Goal: Download file/media

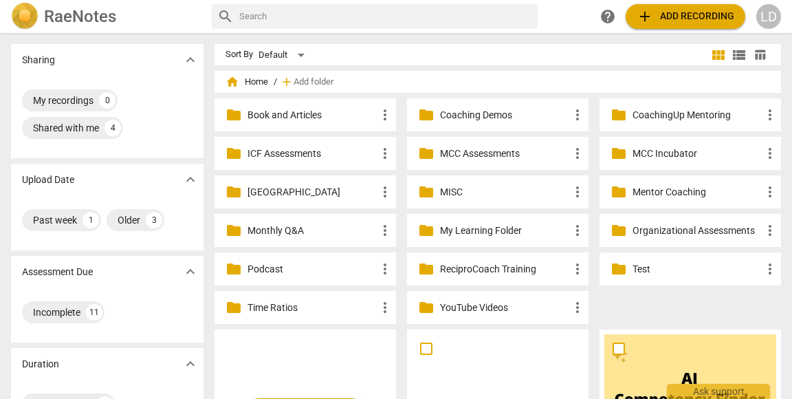
click at [472, 113] on p "Coaching Demos" at bounding box center [504, 115] width 129 height 14
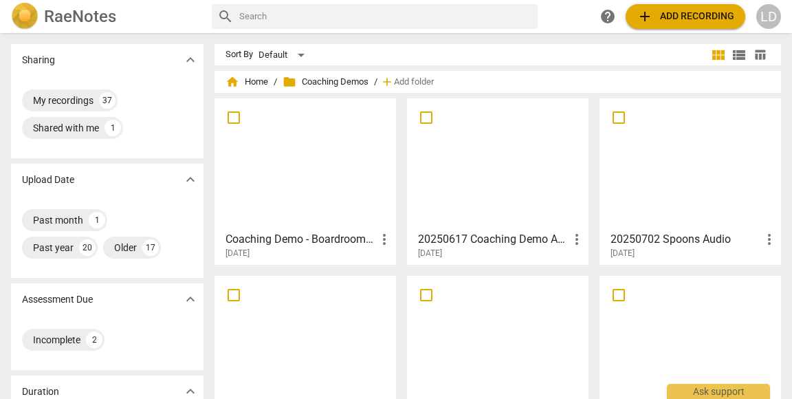
click at [324, 160] on div at bounding box center [305, 164] width 172 height 122
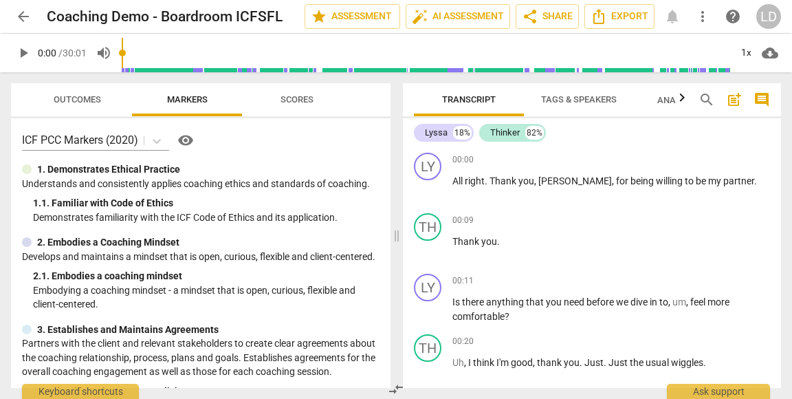
click at [776, 17] on div "LD" at bounding box center [768, 16] width 25 height 25
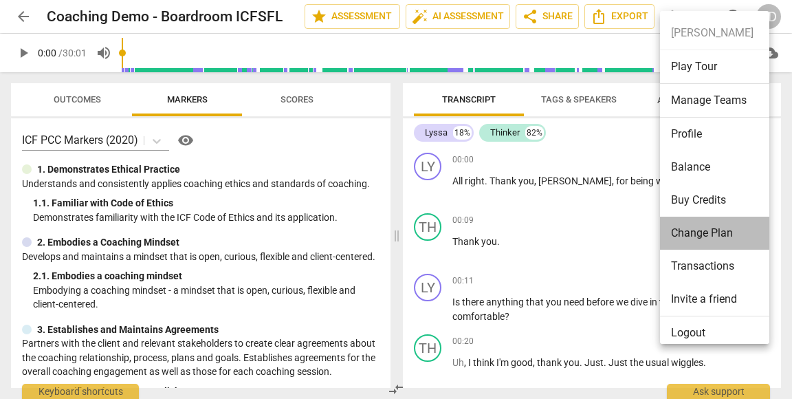
click at [695, 227] on li "Change Plan" at bounding box center [717, 233] width 114 height 33
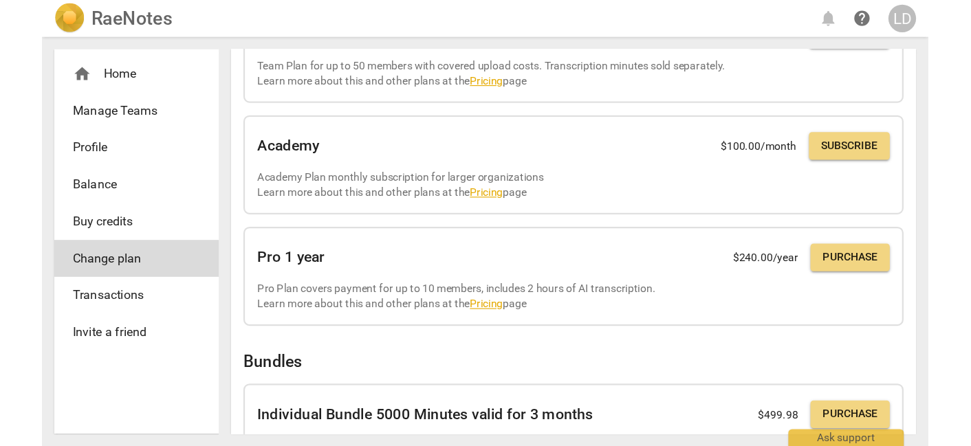
scroll to position [317, 0]
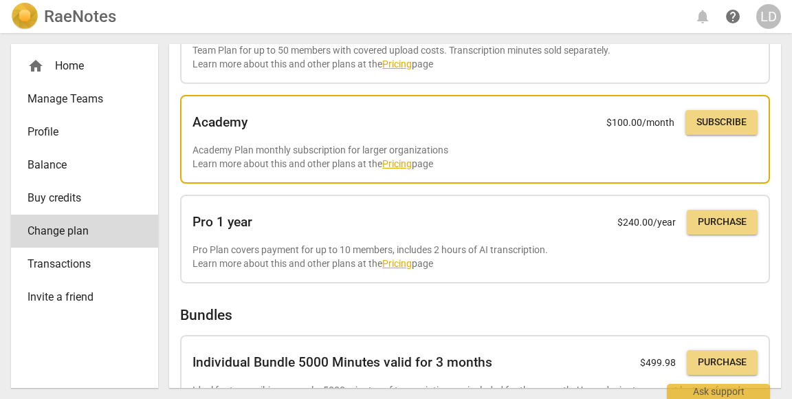
click at [412, 169] on link "Pricing" at bounding box center [397, 163] width 30 height 11
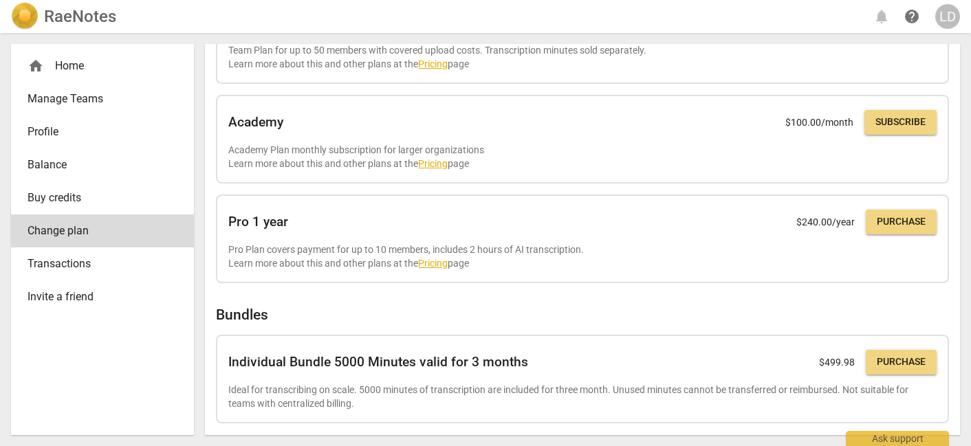
click at [65, 140] on span "Profile" at bounding box center [97, 132] width 139 height 17
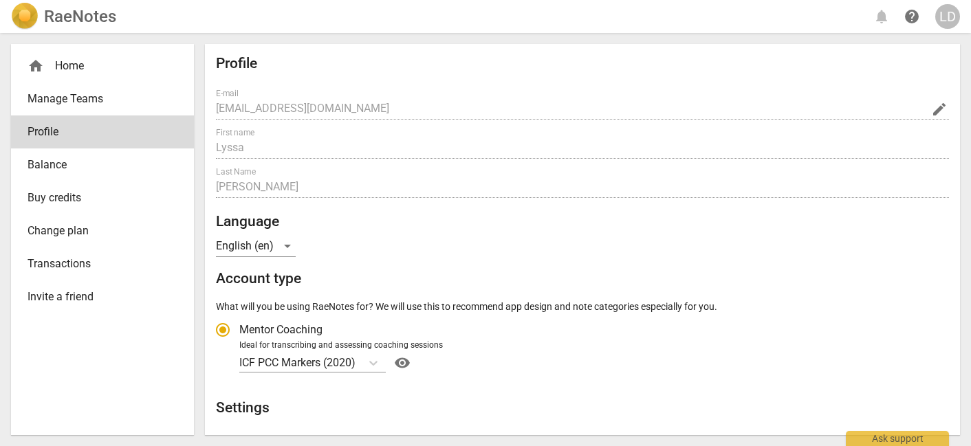
radio input "false"
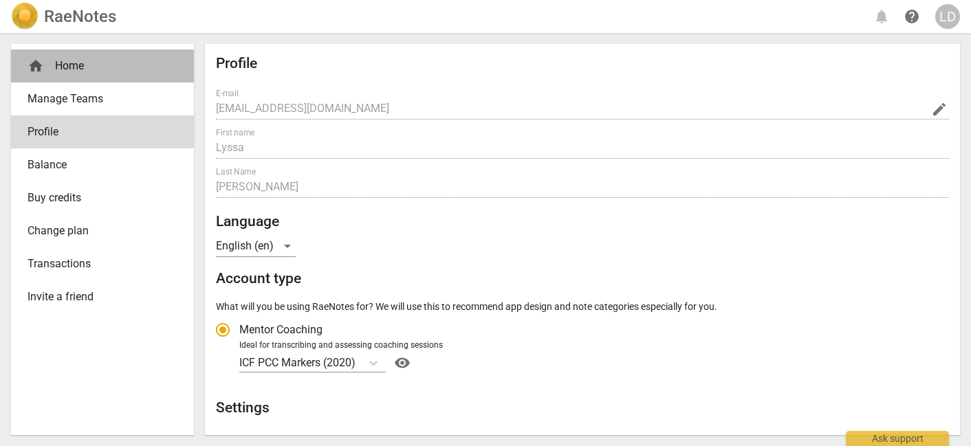
click at [71, 78] on div "home Home" at bounding box center [102, 66] width 183 height 33
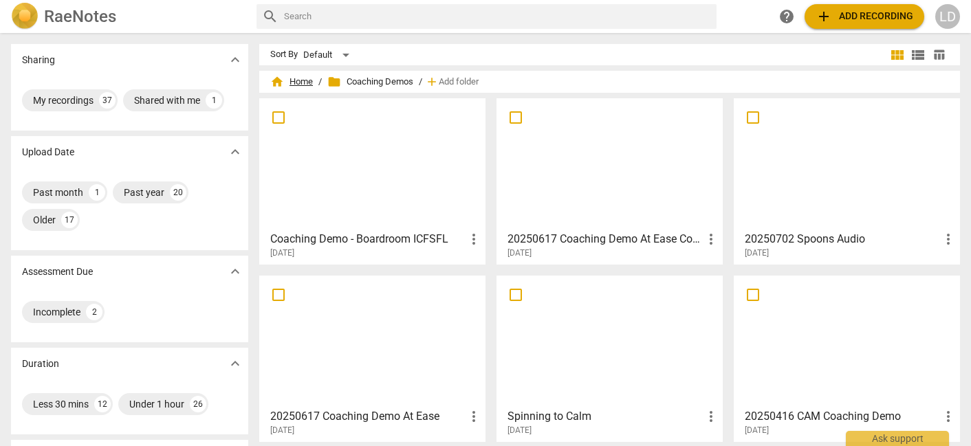
click at [302, 81] on span "home Home" at bounding box center [291, 82] width 43 height 14
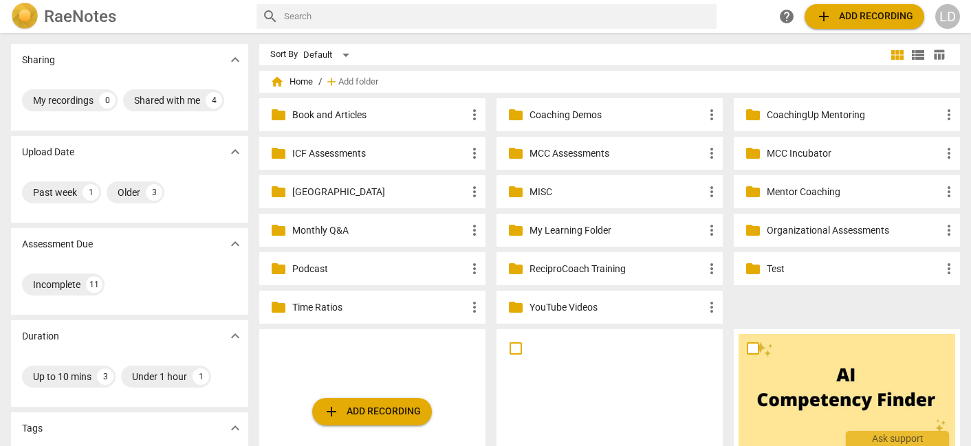
click at [320, 194] on p "[GEOGRAPHIC_DATA]" at bounding box center [379, 192] width 174 height 14
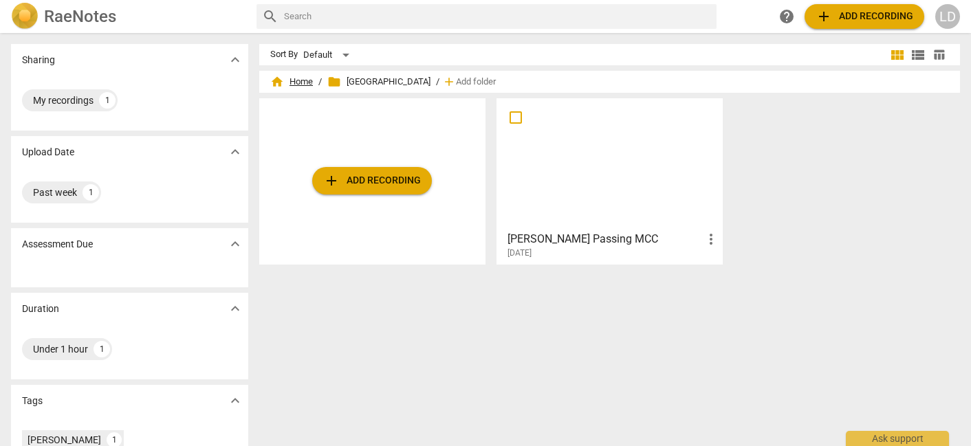
click at [306, 80] on span "home Home" at bounding box center [291, 82] width 43 height 14
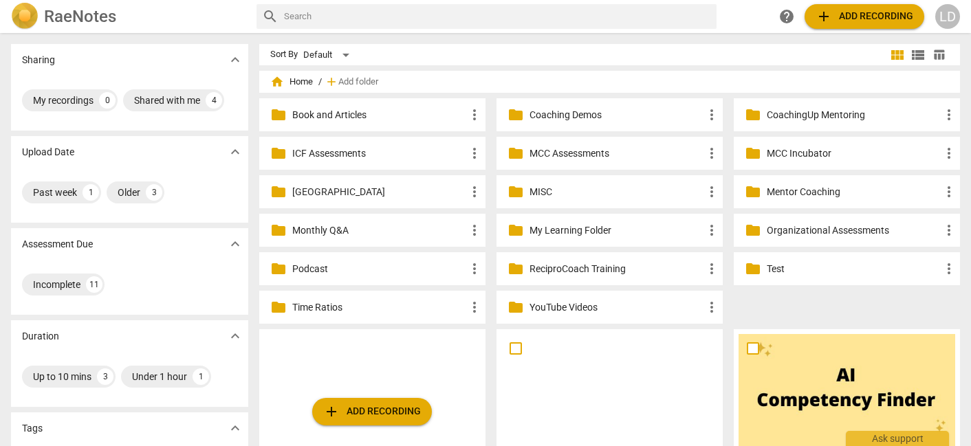
click at [553, 114] on p "Coaching Demos" at bounding box center [616, 115] width 174 height 14
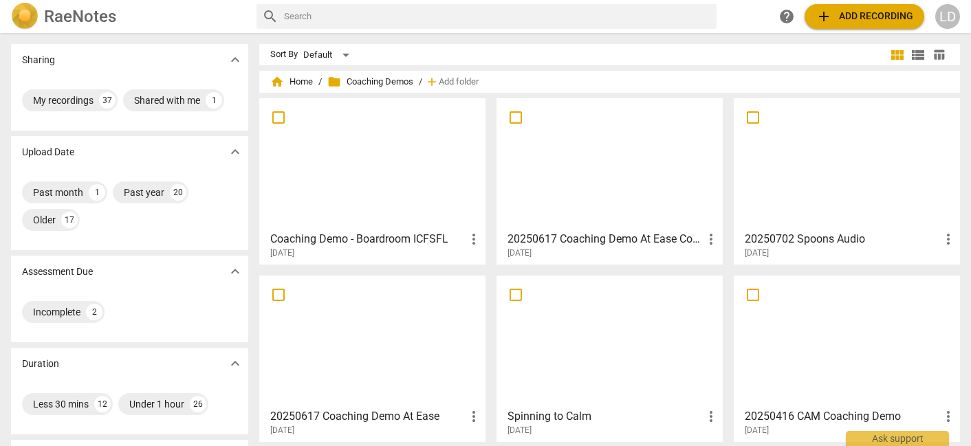
click at [359, 186] on div at bounding box center [372, 164] width 217 height 122
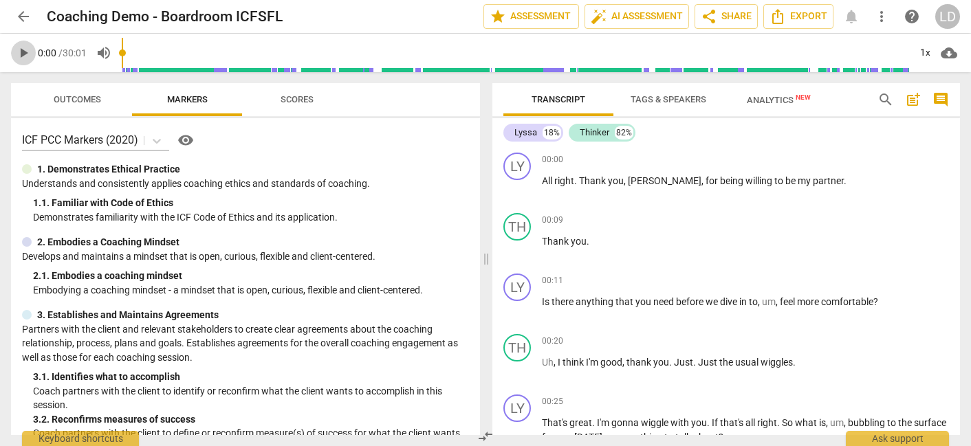
click at [25, 56] on span "play_arrow" at bounding box center [23, 53] width 17 height 17
click at [25, 56] on span "pause" at bounding box center [23, 53] width 17 height 17
type input "5"
click at [791, 164] on div "+" at bounding box center [874, 160] width 14 height 14
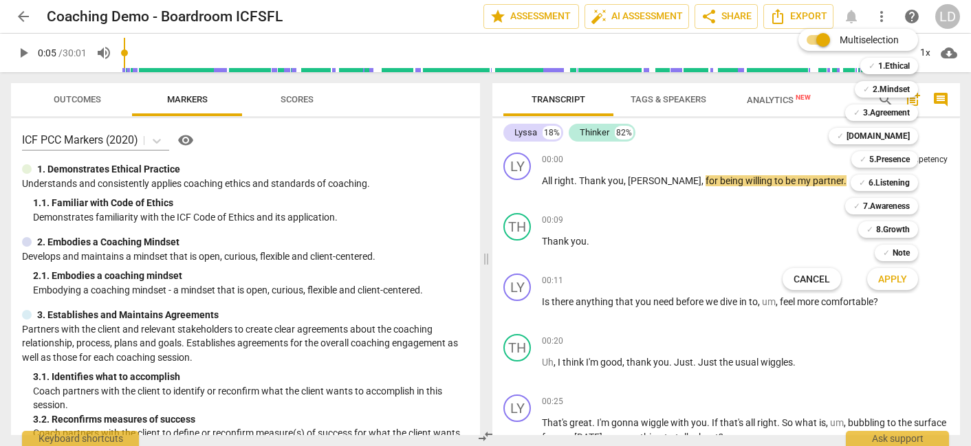
click at [791, 14] on div at bounding box center [485, 223] width 971 height 446
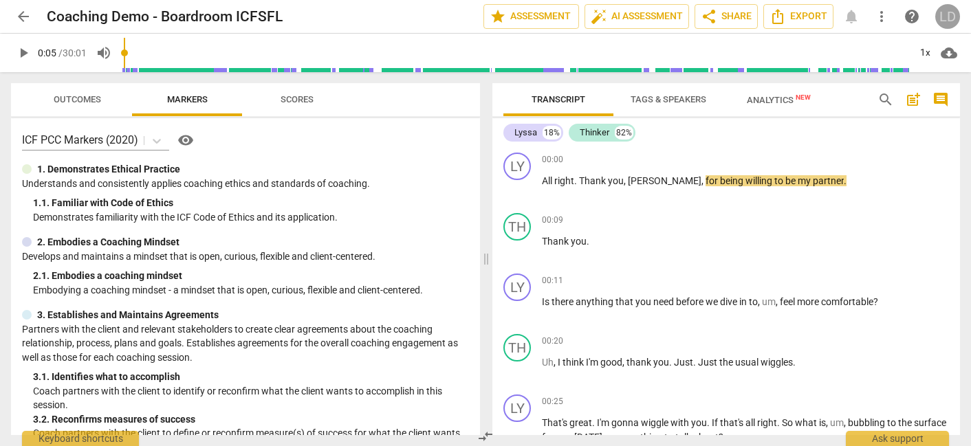
click at [791, 14] on div "LD" at bounding box center [947, 16] width 25 height 25
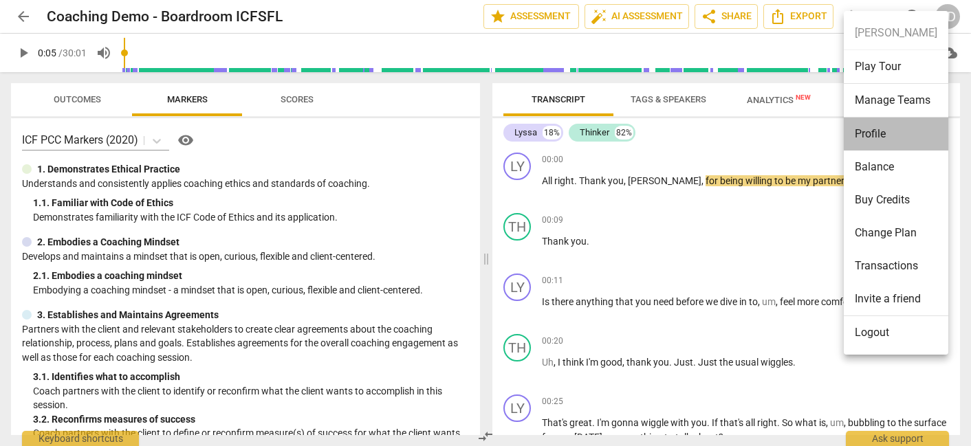
click at [791, 145] on li "Profile" at bounding box center [896, 134] width 105 height 33
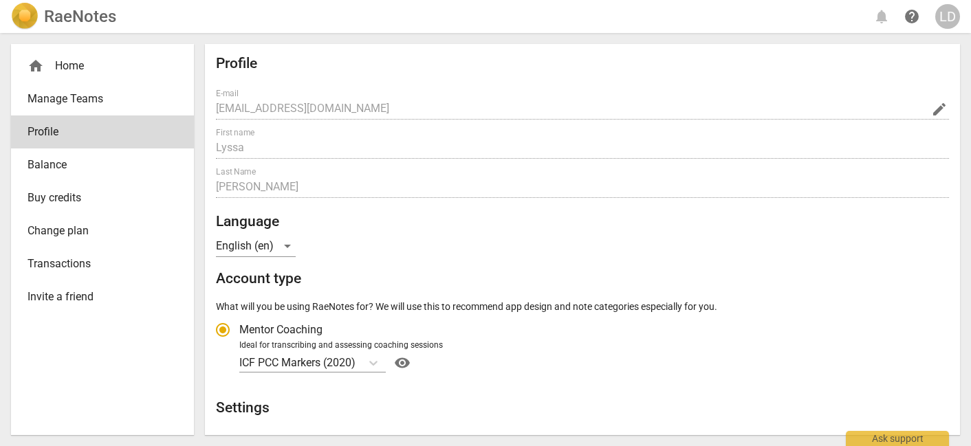
radio input "false"
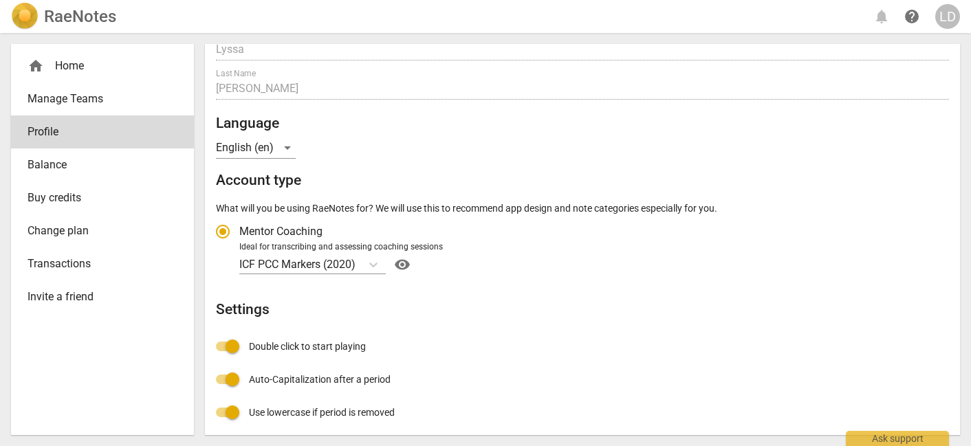
scroll to position [113, 0]
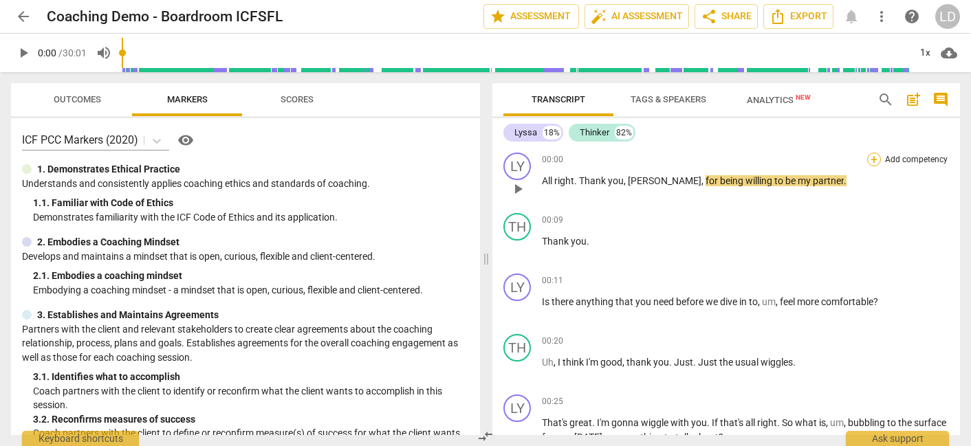
click at [791, 157] on div "+" at bounding box center [874, 160] width 14 height 14
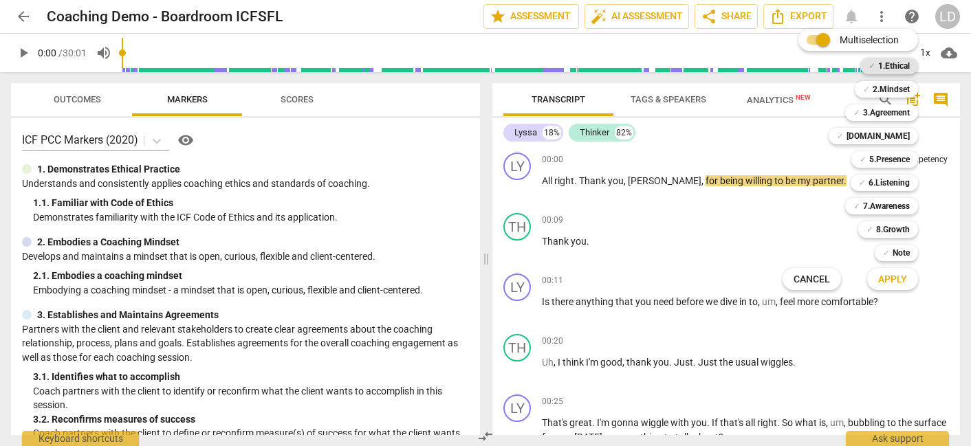
click at [791, 67] on b "1.Ethical" at bounding box center [894, 66] width 32 height 17
click at [791, 40] on input "Multiselection" at bounding box center [822, 39] width 33 height 33
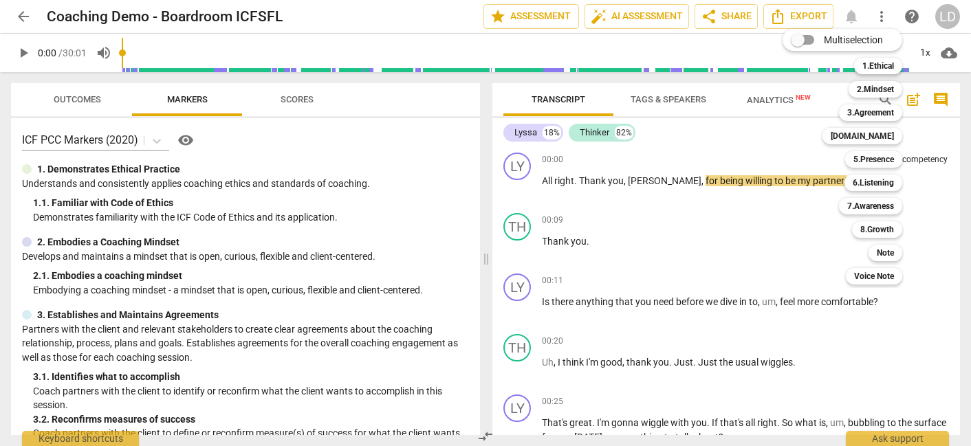
click at [791, 40] on span at bounding box center [802, 39] width 43 height 33
click at [791, 40] on input "Multiselection" at bounding box center [797, 39] width 33 height 33
checkbox input "true"
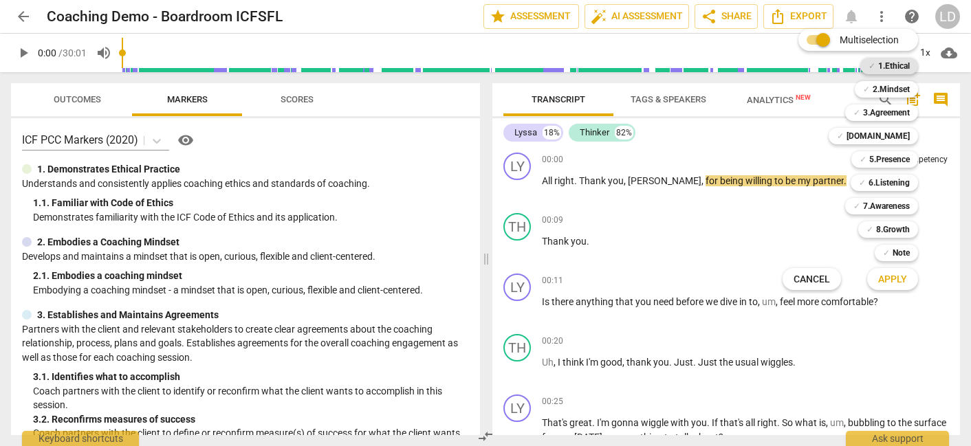
click at [791, 66] on div "✓ 1.Ethical" at bounding box center [889, 66] width 58 height 17
click at [791, 277] on span "Apply" at bounding box center [892, 280] width 29 height 14
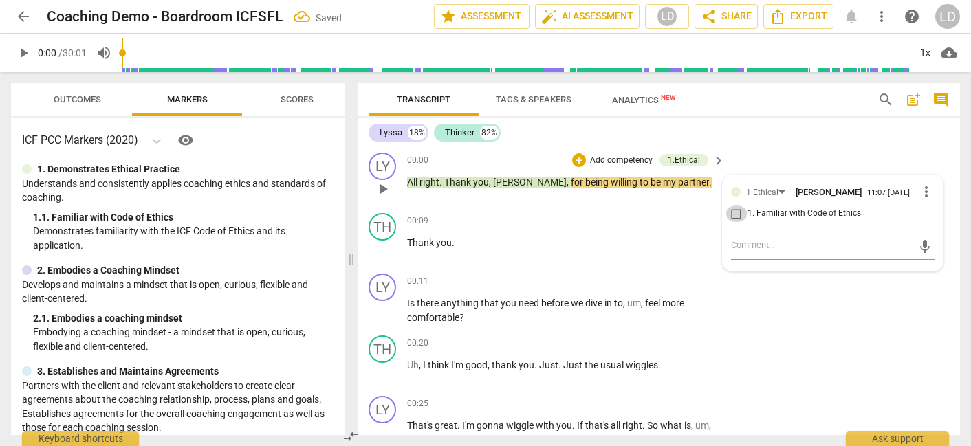
click at [734, 222] on input "1. Familiar with Code of Ethics" at bounding box center [736, 214] width 22 height 17
checkbox input "true"
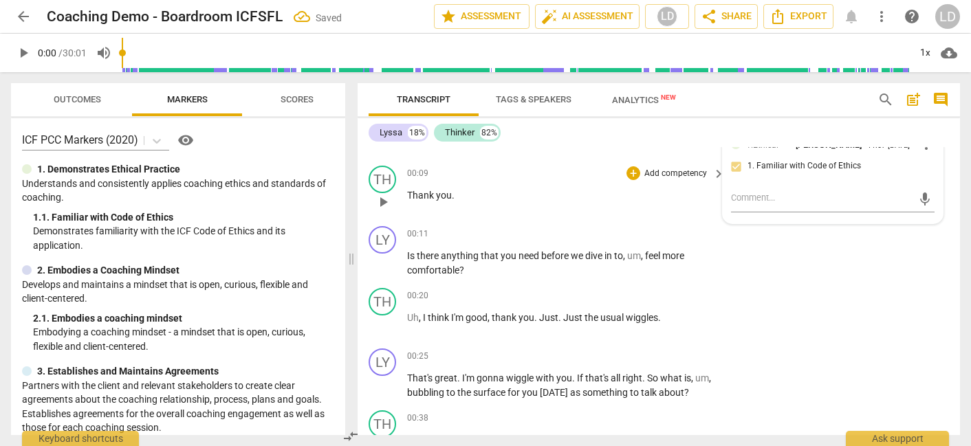
scroll to position [42, 0]
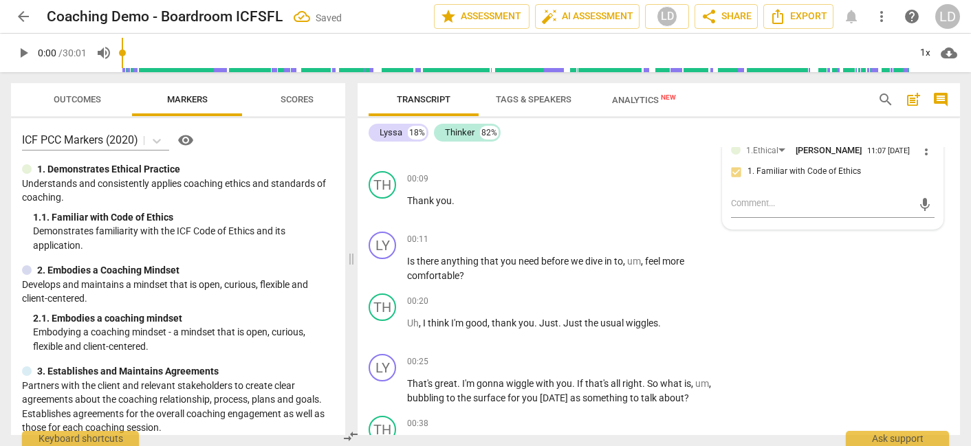
click at [518, 101] on span "Tags & Speakers" at bounding box center [534, 99] width 76 height 10
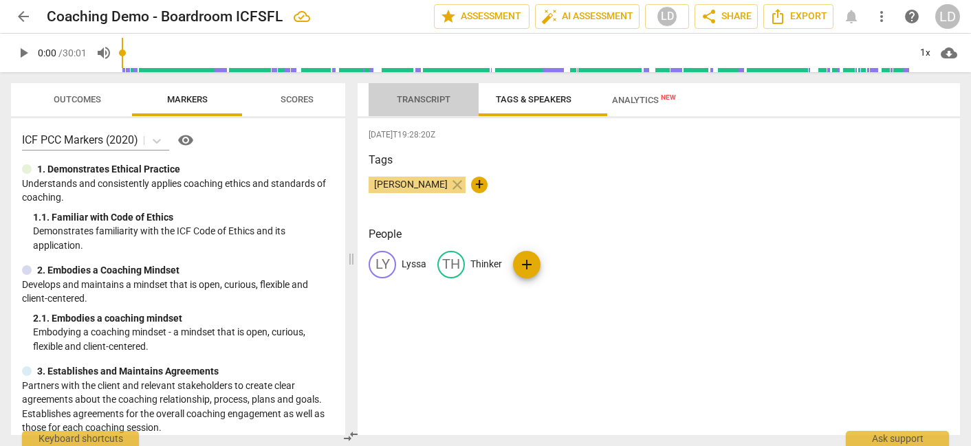
click at [413, 98] on span "Transcript" at bounding box center [424, 99] width 54 height 10
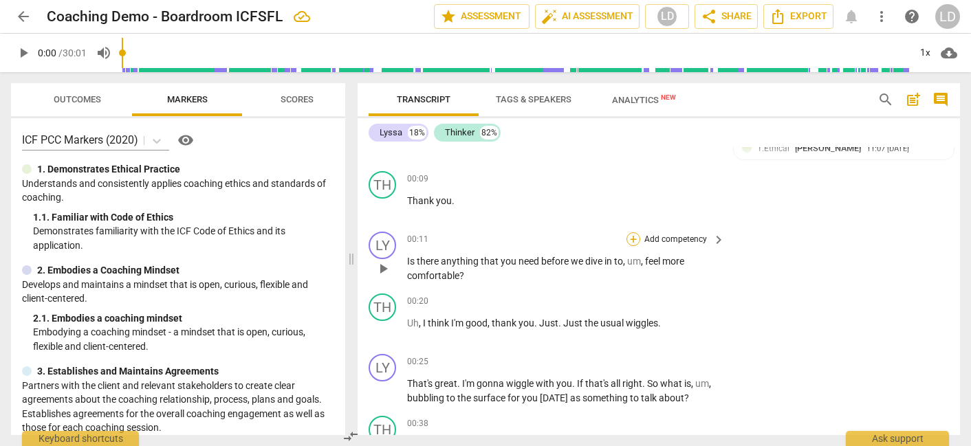
click at [632, 246] on div "+" at bounding box center [633, 239] width 14 height 14
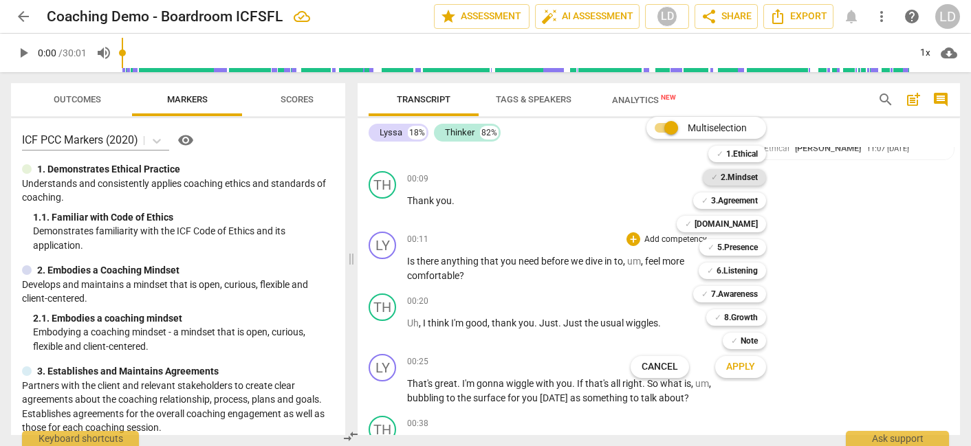
click at [752, 175] on b "2.Mindset" at bounding box center [739, 177] width 37 height 17
click at [755, 363] on span "Apply" at bounding box center [740, 367] width 29 height 14
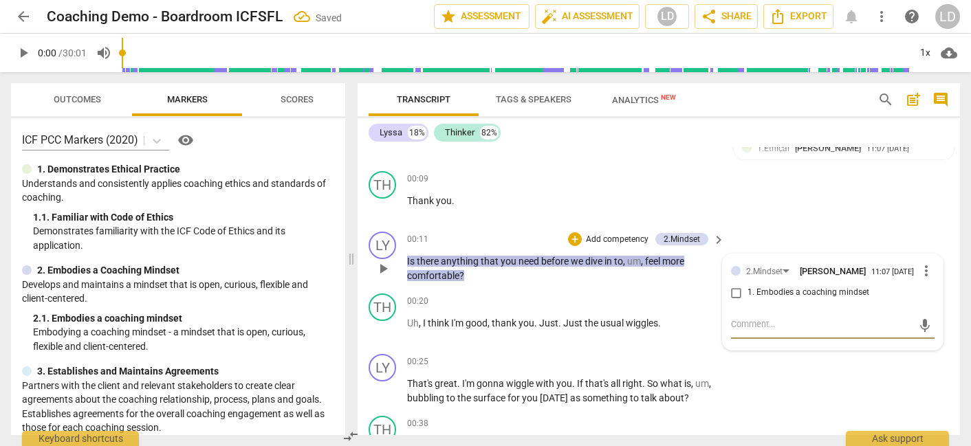
click at [736, 301] on input "1. Embodies a coaching mindset" at bounding box center [736, 293] width 22 height 17
checkbox input "true"
click at [760, 334] on textarea at bounding box center [822, 326] width 182 height 17
click at [786, 225] on div "TH play_arrow pause 00:09 + Add competency keyboard_arrow_right Thank you ." at bounding box center [659, 196] width 602 height 61
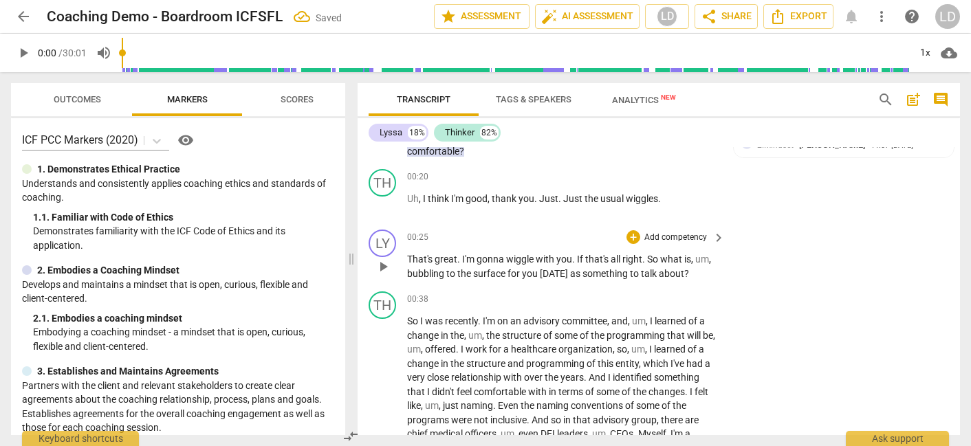
scroll to position [166, 0]
click at [632, 244] on div "+" at bounding box center [633, 237] width 14 height 14
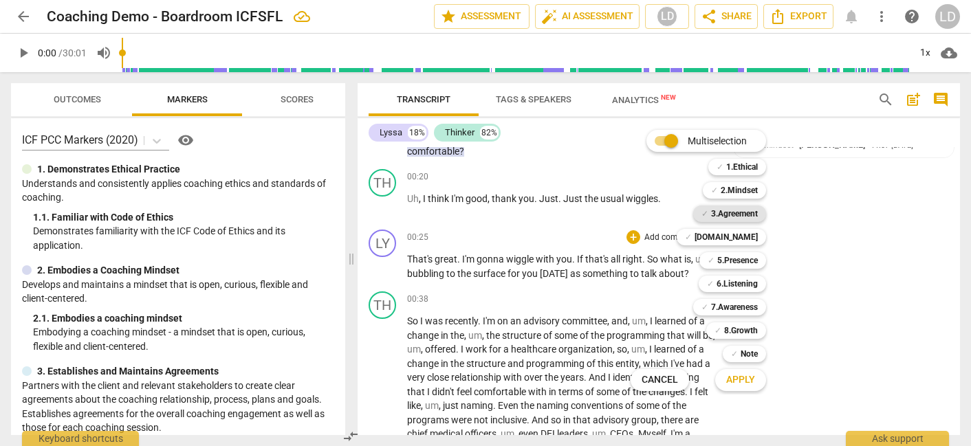
click at [758, 218] on b "3.Agreement" at bounding box center [734, 214] width 47 height 17
click at [758, 236] on b "[DOMAIN_NAME]" at bounding box center [725, 237] width 63 height 17
click at [757, 255] on b "5.Presence" at bounding box center [737, 260] width 41 height 17
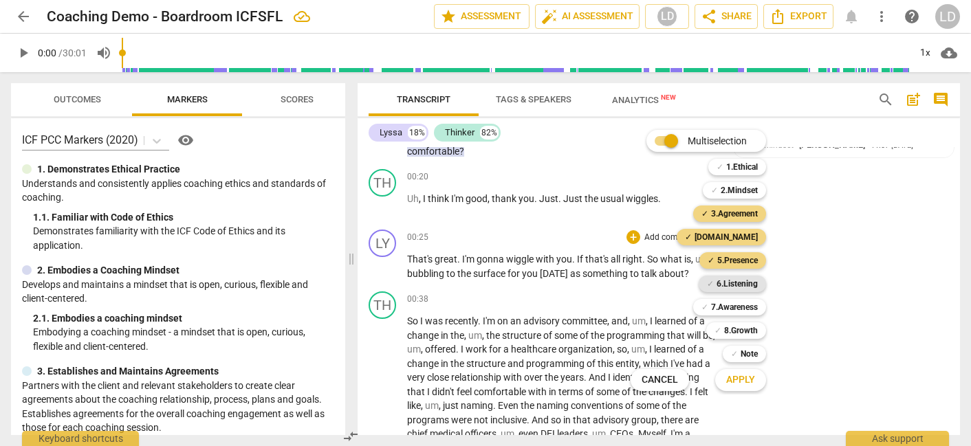
click at [754, 281] on b "6.Listening" at bounding box center [736, 284] width 41 height 17
click at [751, 283] on b "6.Listening" at bounding box center [736, 284] width 41 height 17
click at [751, 386] on span "Apply" at bounding box center [740, 380] width 29 height 14
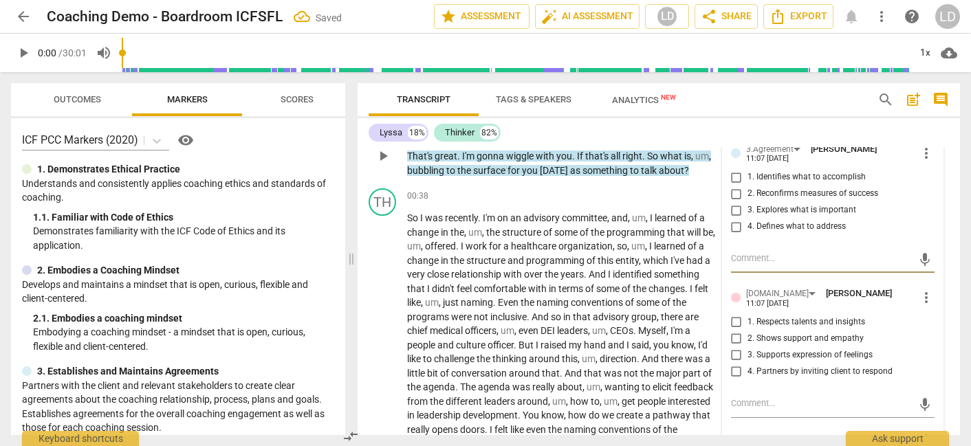
scroll to position [277, 0]
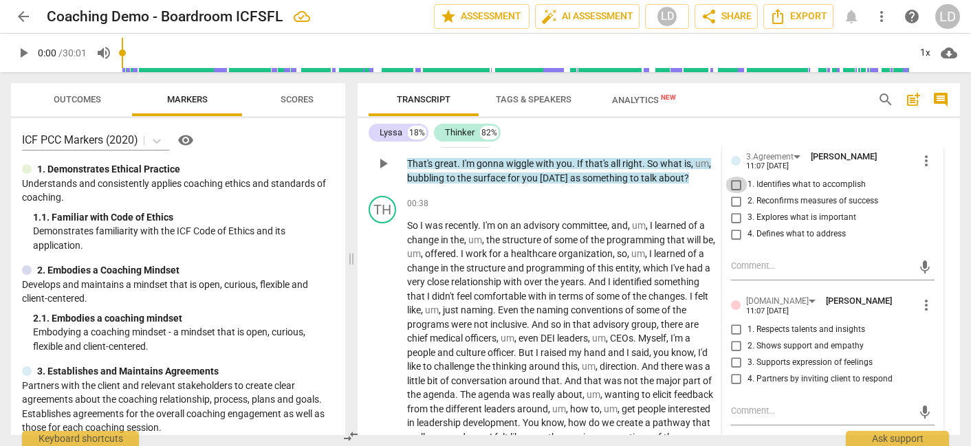
click at [732, 193] on input "1. Identifies what to accomplish" at bounding box center [736, 185] width 22 height 17
checkbox input "true"
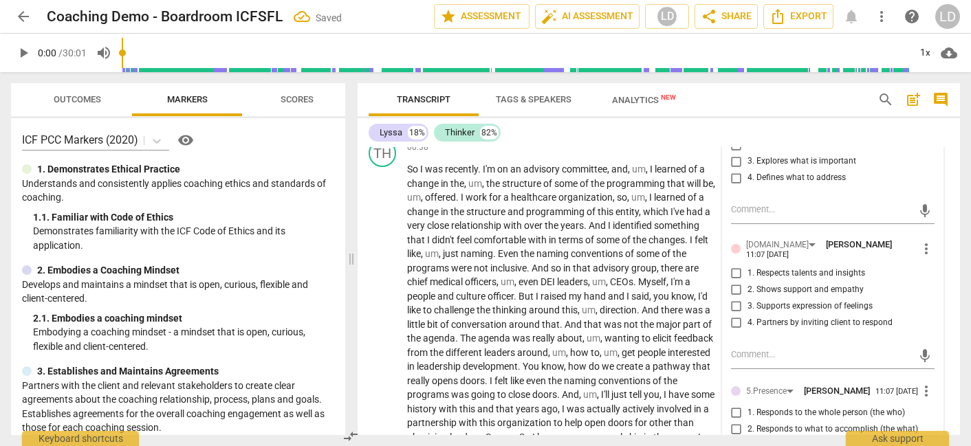
scroll to position [334, 0]
click at [732, 281] on input "1. Respects talents and insights" at bounding box center [736, 273] width 22 height 17
checkbox input "true"
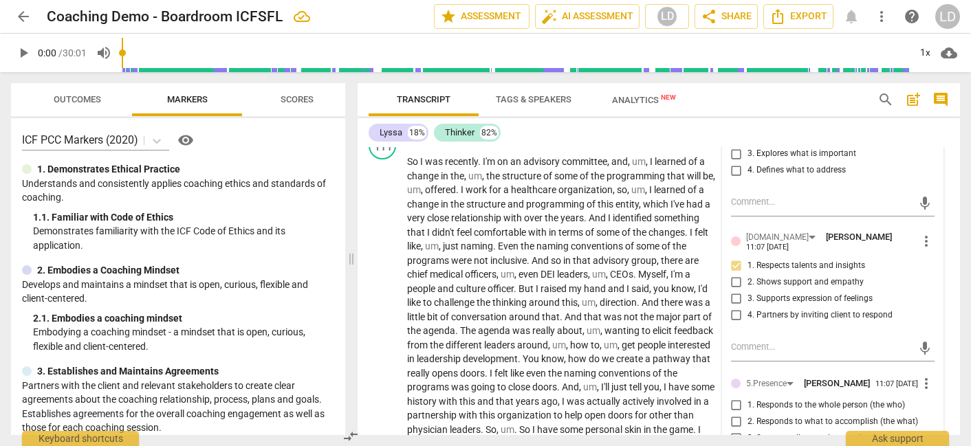
scroll to position [342, 0]
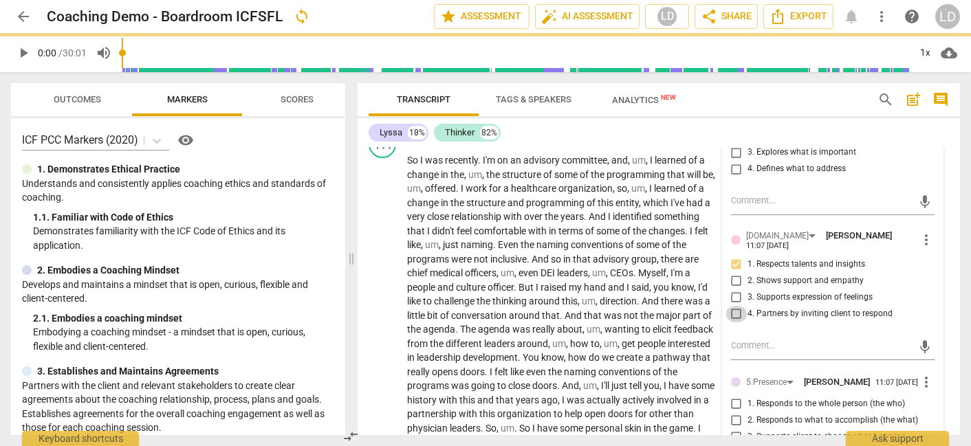
click at [733, 322] on input "4. Partners by inviting client to respond" at bounding box center [736, 314] width 22 height 17
checkbox input "true"
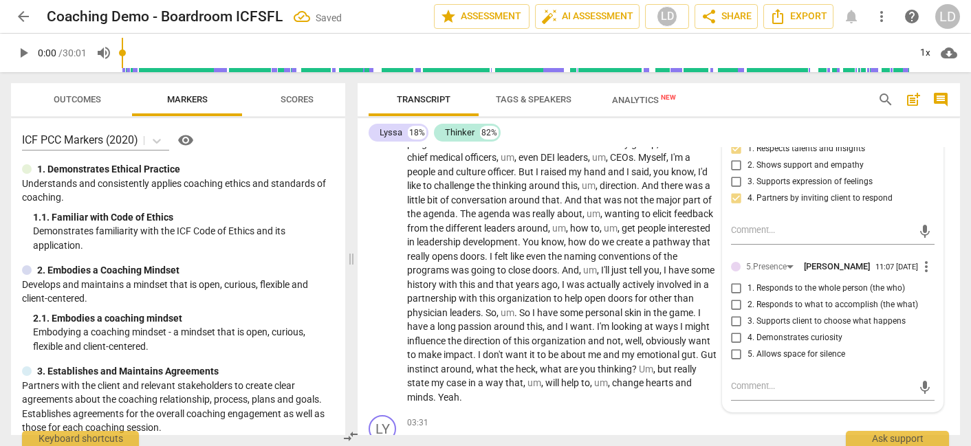
scroll to position [453, 0]
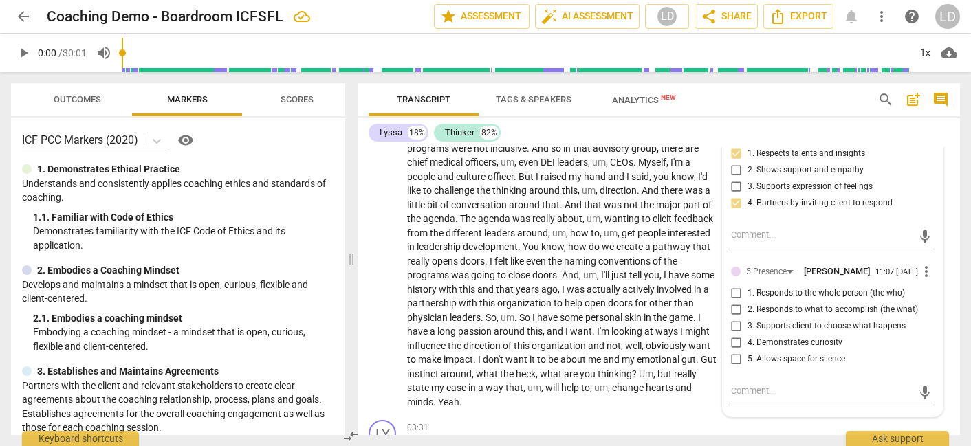
click at [734, 195] on input "3. Supports expression of feelings" at bounding box center [736, 187] width 22 height 17
checkbox input "true"
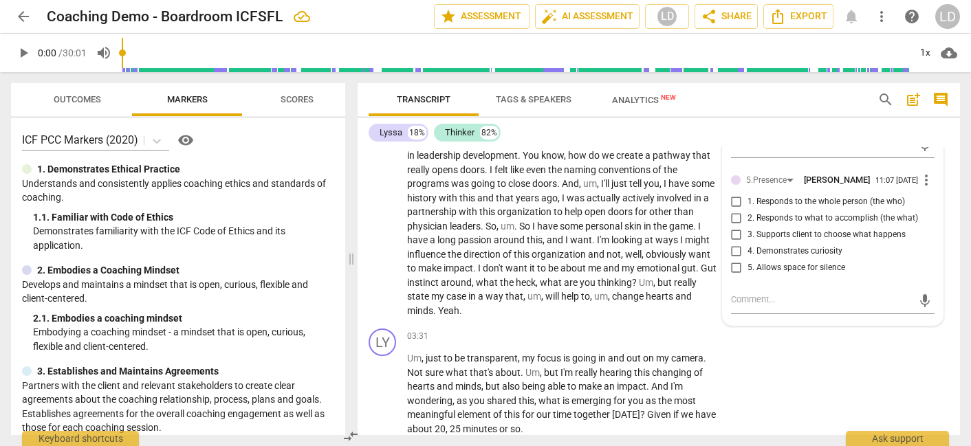
scroll to position [545, 0]
click at [731, 226] on input "2. Responds to what to accomplish (the what)" at bounding box center [736, 218] width 22 height 17
checkbox input "true"
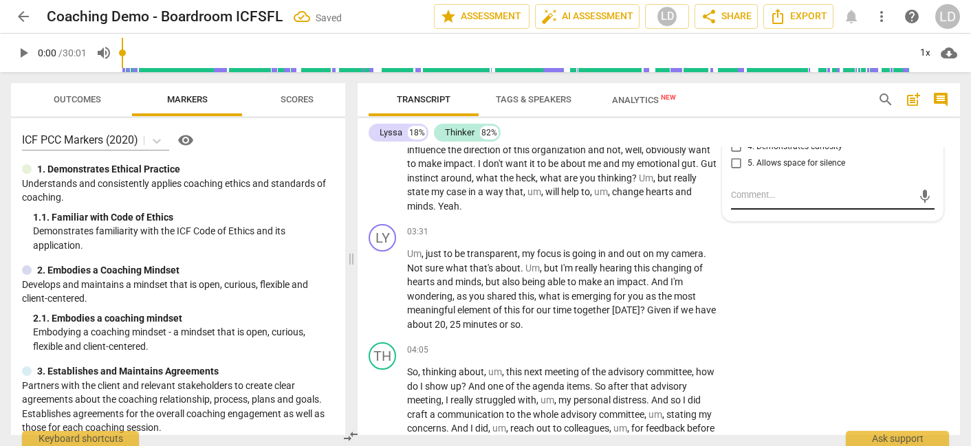
scroll to position [650, 0]
click at [732, 155] on input "4. Demonstrates curiosity" at bounding box center [736, 146] width 22 height 17
checkbox input "true"
click at [736, 138] on input "3. Supports client to choose what happens" at bounding box center [736, 130] width 22 height 17
checkbox input "true"
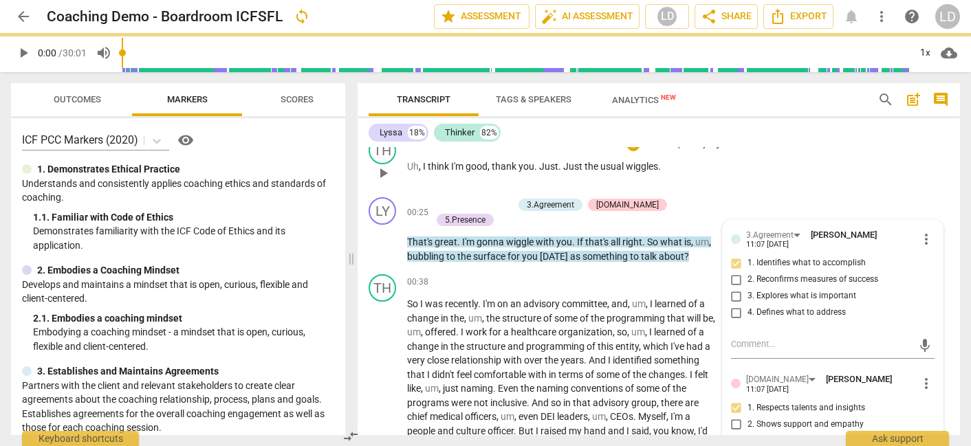
scroll to position [198, 0]
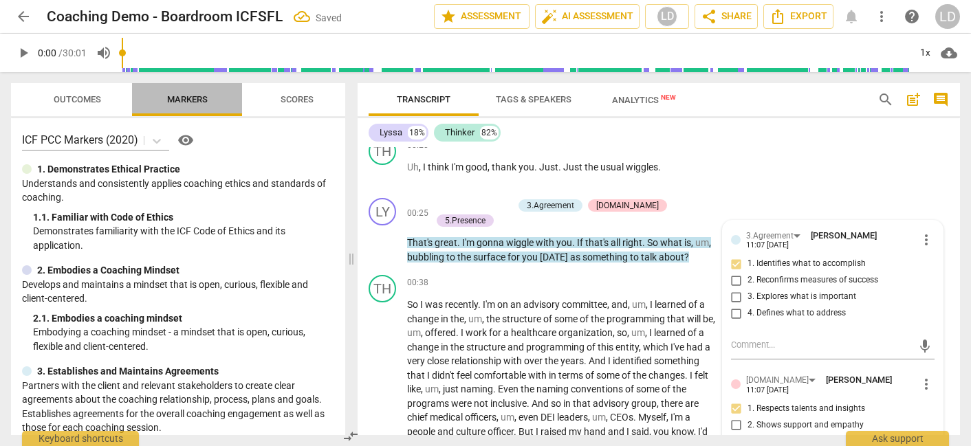
click at [188, 101] on span "Markers" at bounding box center [187, 99] width 41 height 10
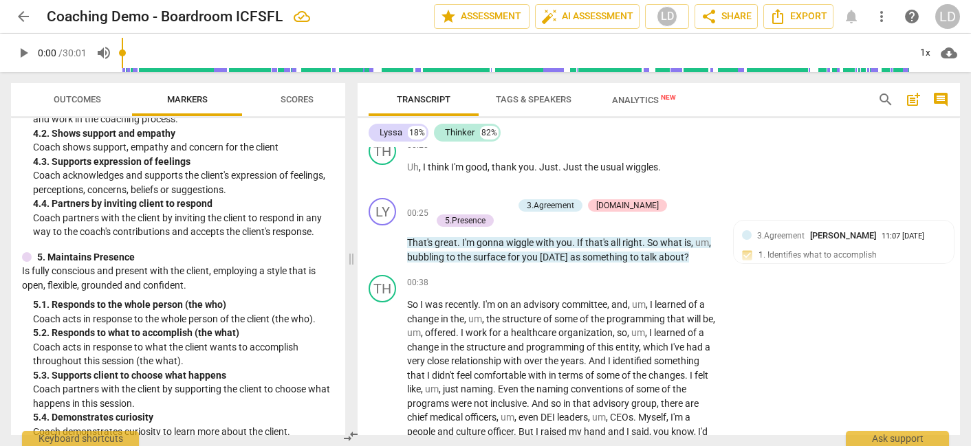
scroll to position [617, 0]
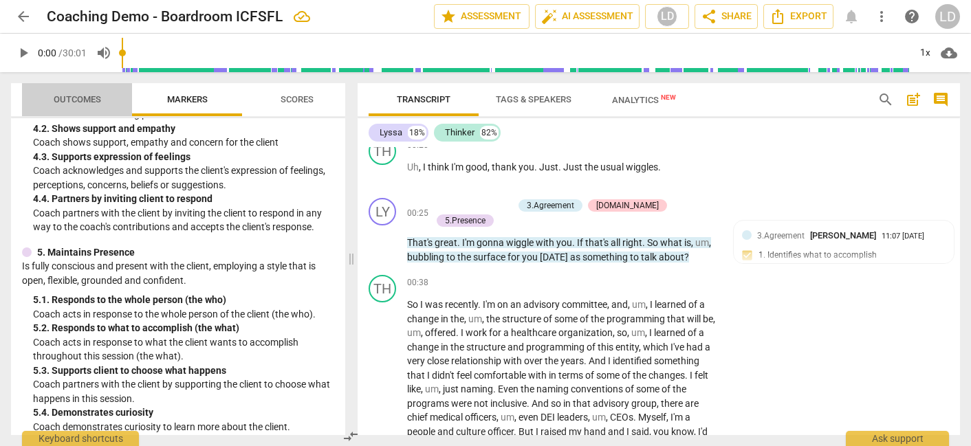
click at [103, 107] on span "Outcomes" at bounding box center [77, 100] width 80 height 19
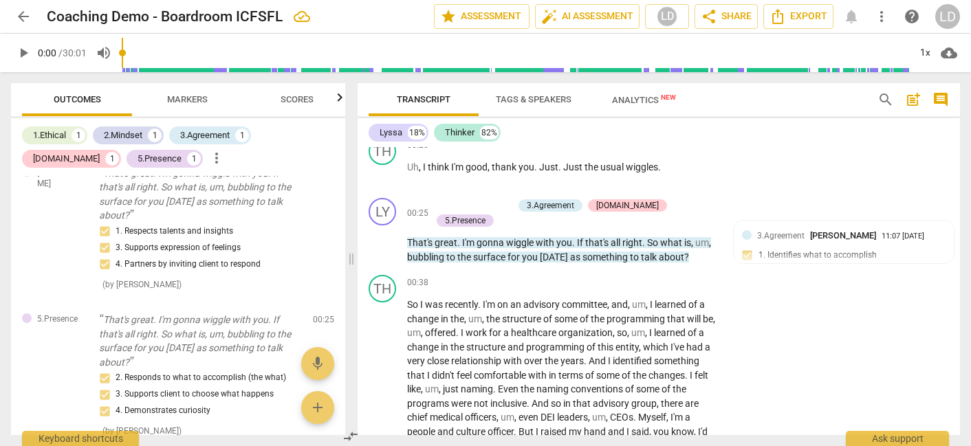
scroll to position [307, 0]
click at [303, 98] on span "Scores" at bounding box center [297, 99] width 33 height 10
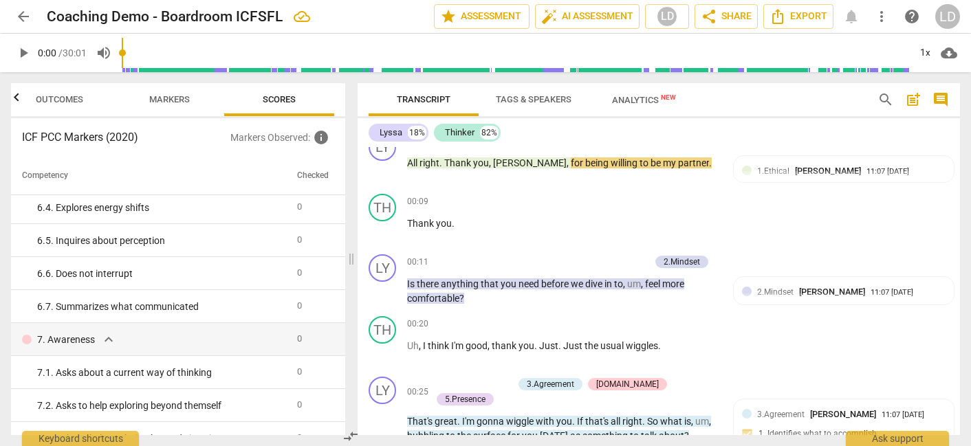
scroll to position [0, 0]
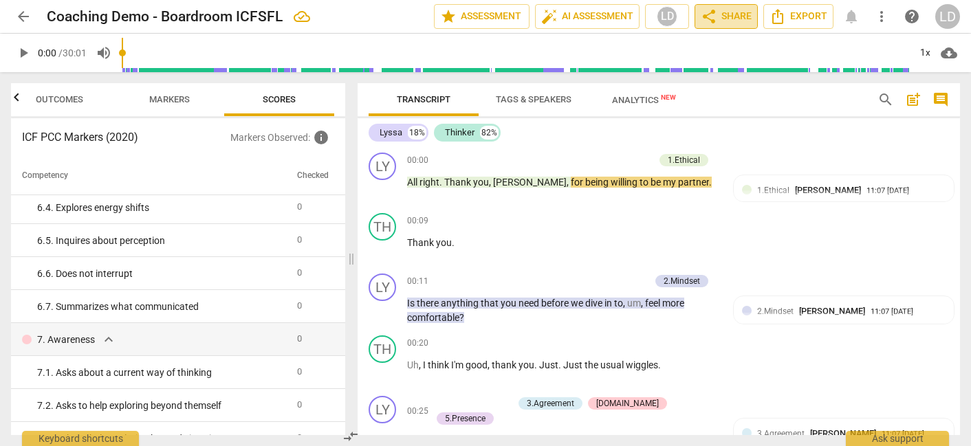
click at [719, 18] on span "share Share" at bounding box center [726, 16] width 51 height 17
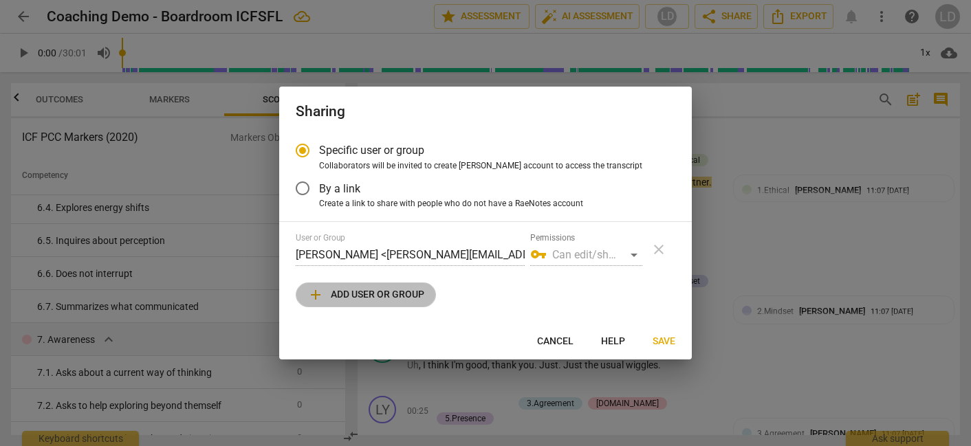
click at [390, 303] on span "add Add user or group" at bounding box center [365, 295] width 117 height 17
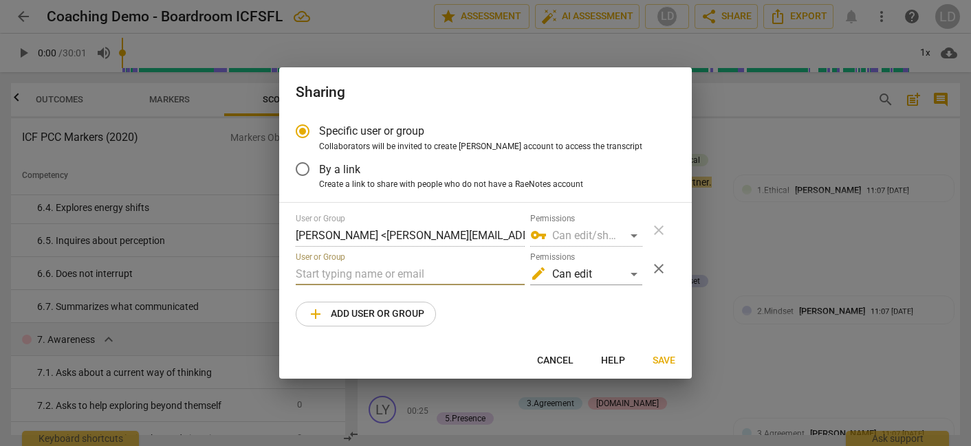
click at [373, 285] on input "text" at bounding box center [410, 274] width 229 height 22
click at [786, 220] on div at bounding box center [485, 223] width 971 height 446
radio input "false"
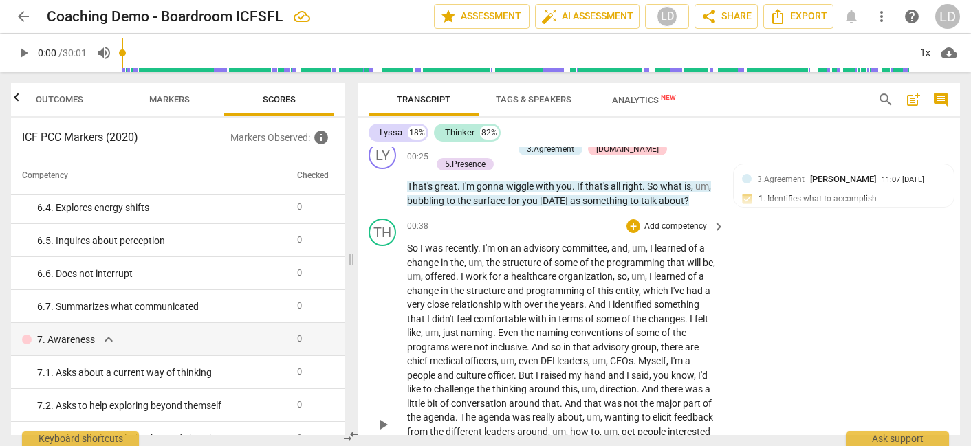
scroll to position [249, 0]
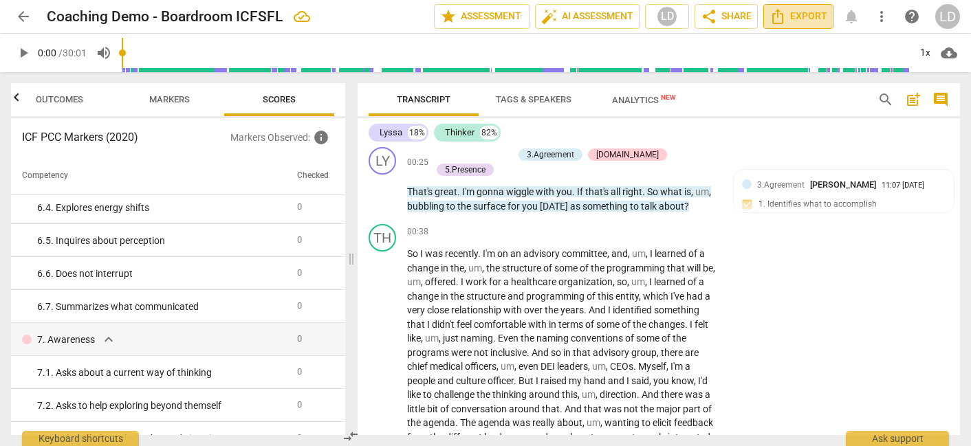
click at [782, 21] on span "Export" at bounding box center [798, 16] width 58 height 17
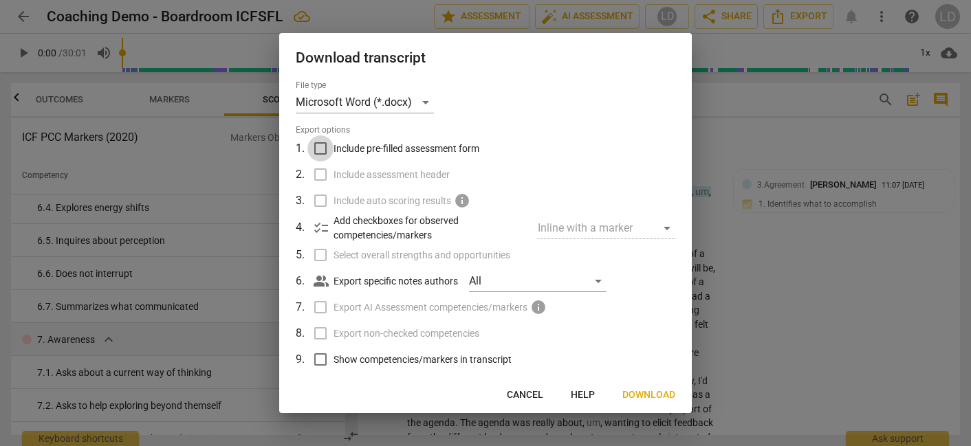
click at [321, 155] on input "Include pre-filled assessment form" at bounding box center [320, 148] width 26 height 26
checkbox input "true"
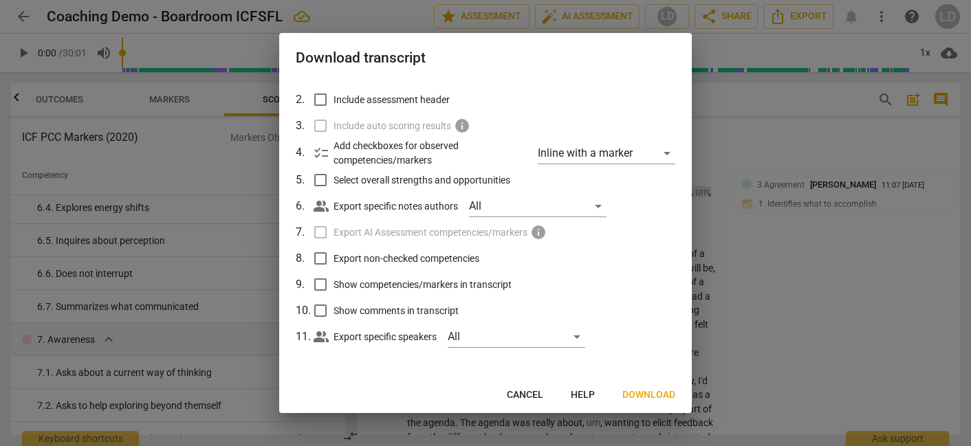
scroll to position [95, 0]
click at [322, 259] on input "Export non-checked competencies" at bounding box center [320, 258] width 26 height 26
checkbox input "true"
click at [322, 281] on input "Show competencies/markers in transcript" at bounding box center [320, 285] width 26 height 26
checkbox input "true"
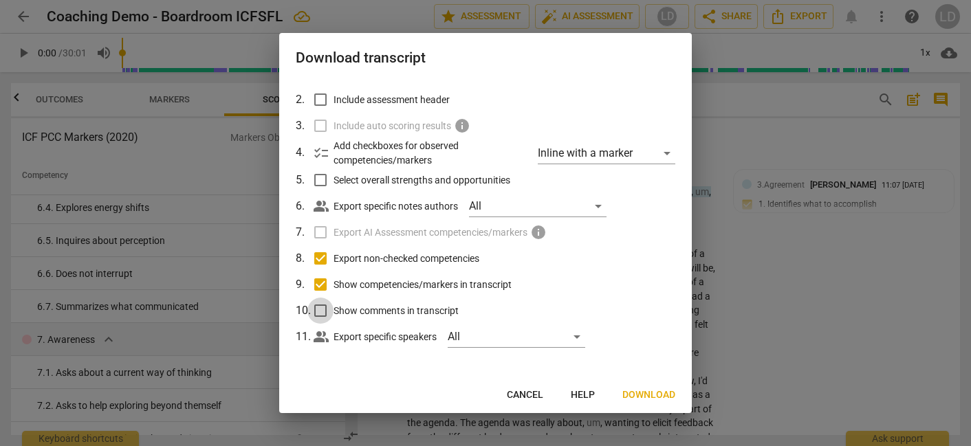
click at [323, 310] on input "Show comments in transcript" at bounding box center [320, 311] width 26 height 26
checkbox input "true"
click at [650, 395] on span "Download" at bounding box center [648, 395] width 53 height 14
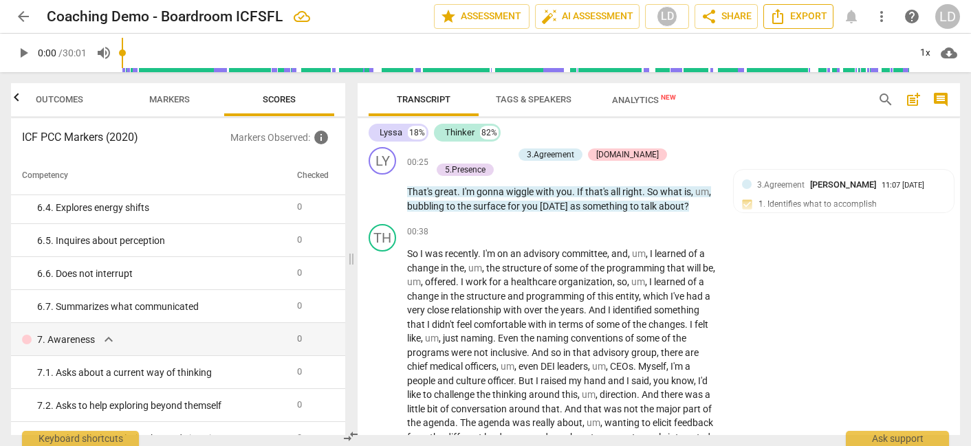
click at [778, 13] on span "Export" at bounding box center [798, 16] width 58 height 17
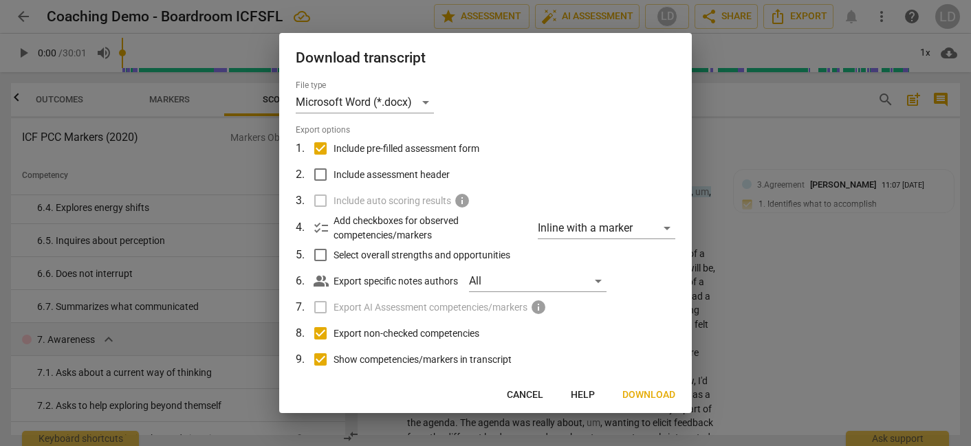
click at [332, 156] on input "Include pre-filled assessment form" at bounding box center [320, 148] width 26 height 26
checkbox input "false"
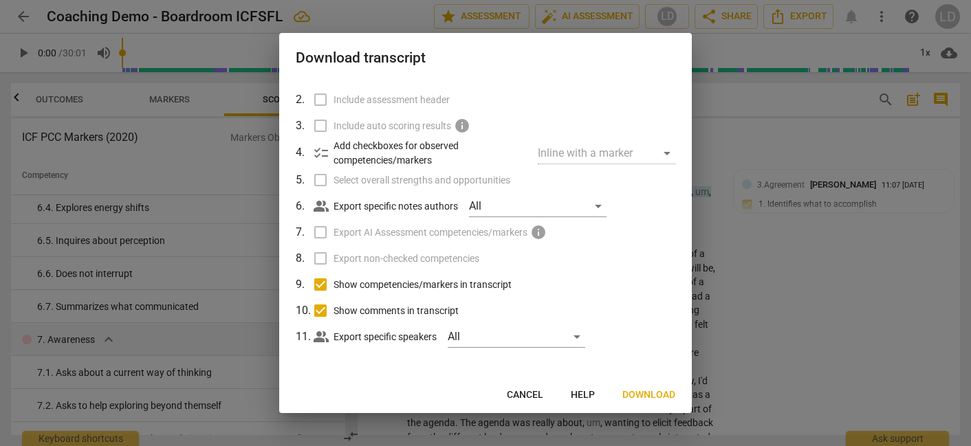
click at [325, 280] on input "Show competencies/markers in transcript" at bounding box center [320, 285] width 26 height 26
checkbox input "false"
click at [327, 303] on input "Show comments in transcript" at bounding box center [320, 311] width 26 height 26
checkbox input "false"
click at [647, 396] on span "Download" at bounding box center [648, 395] width 53 height 14
